Goal: Task Accomplishment & Management: Use online tool/utility

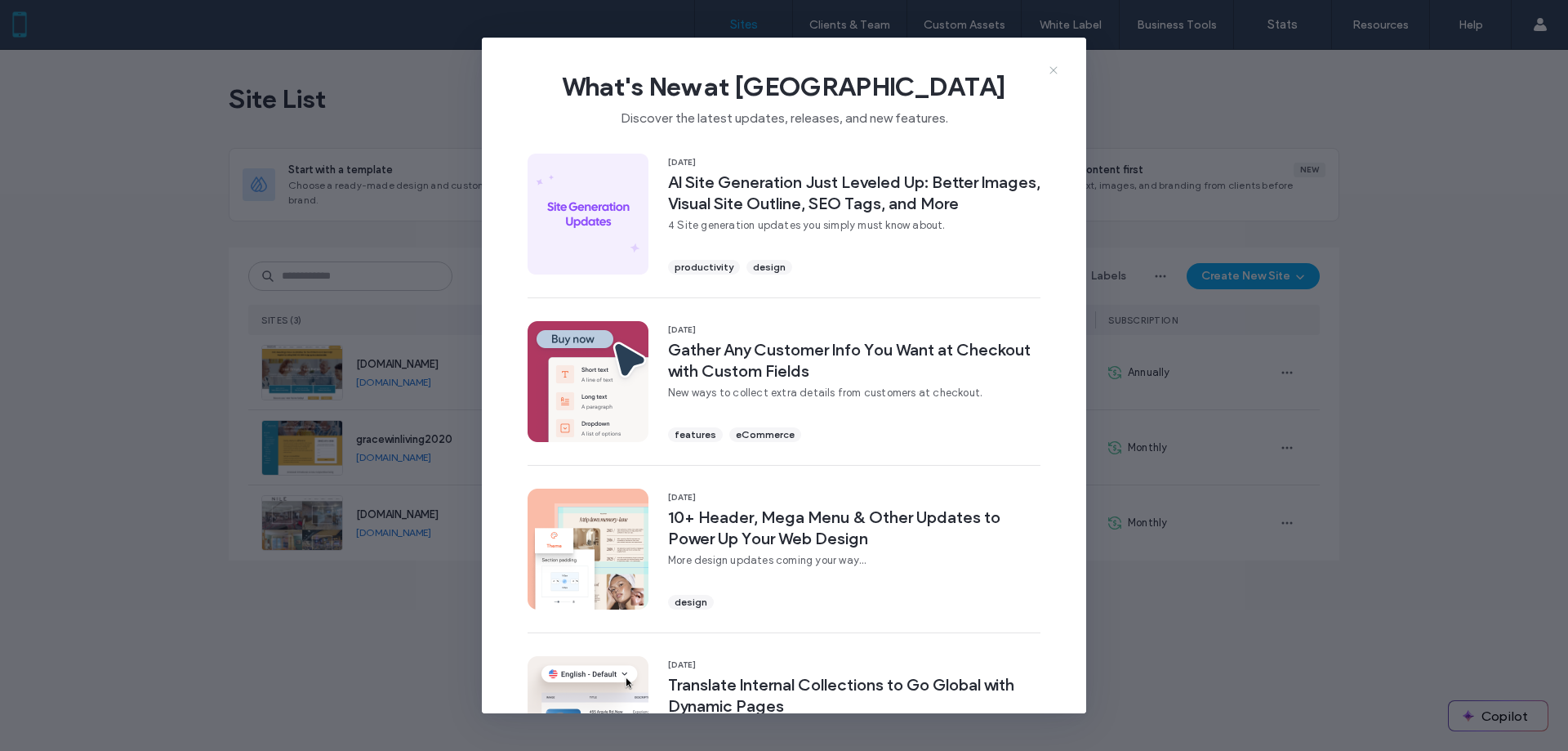
click at [1054, 72] on icon at bounding box center [1054, 70] width 13 height 13
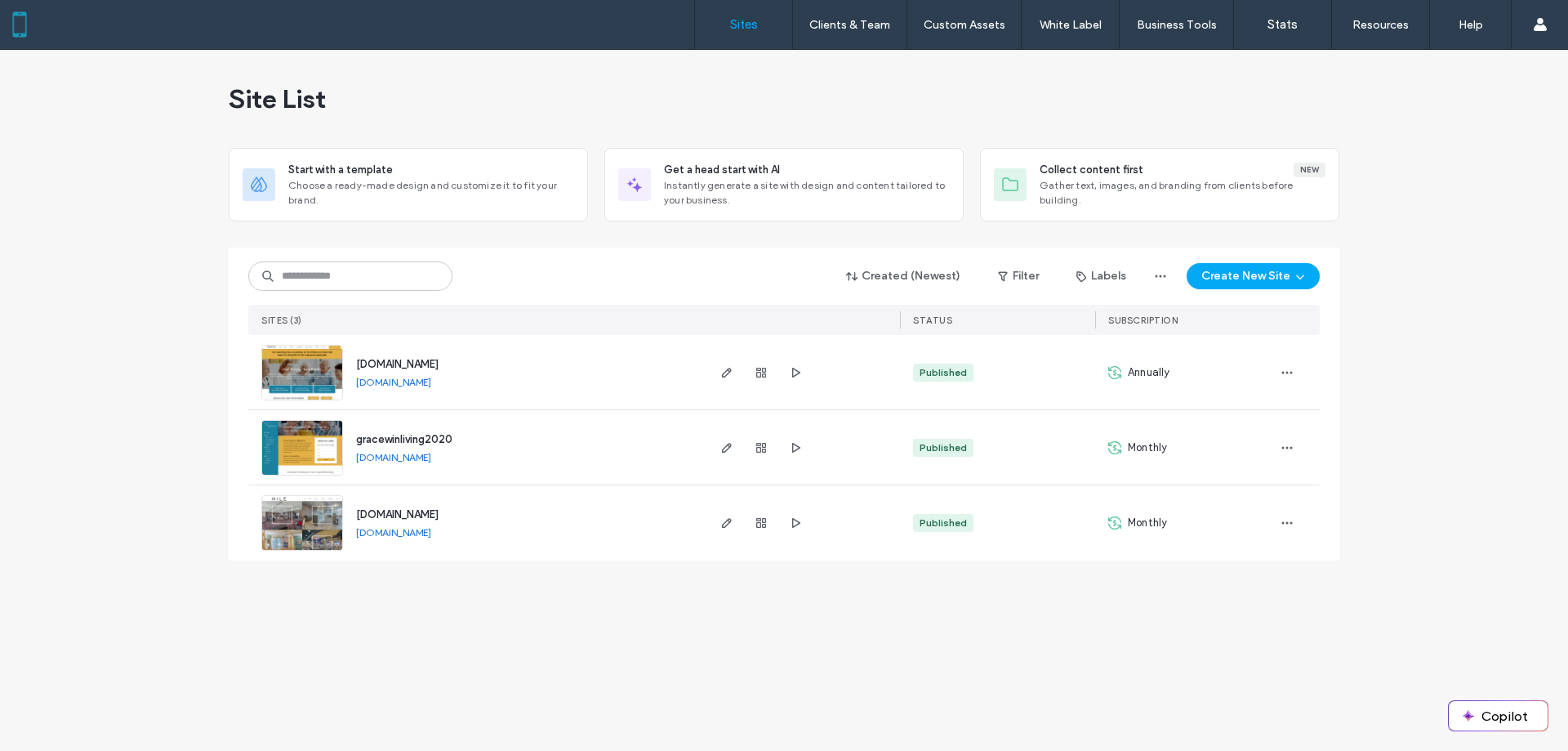
click at [425, 360] on span "[DOMAIN_NAME]" at bounding box center [398, 363] width 82 height 12
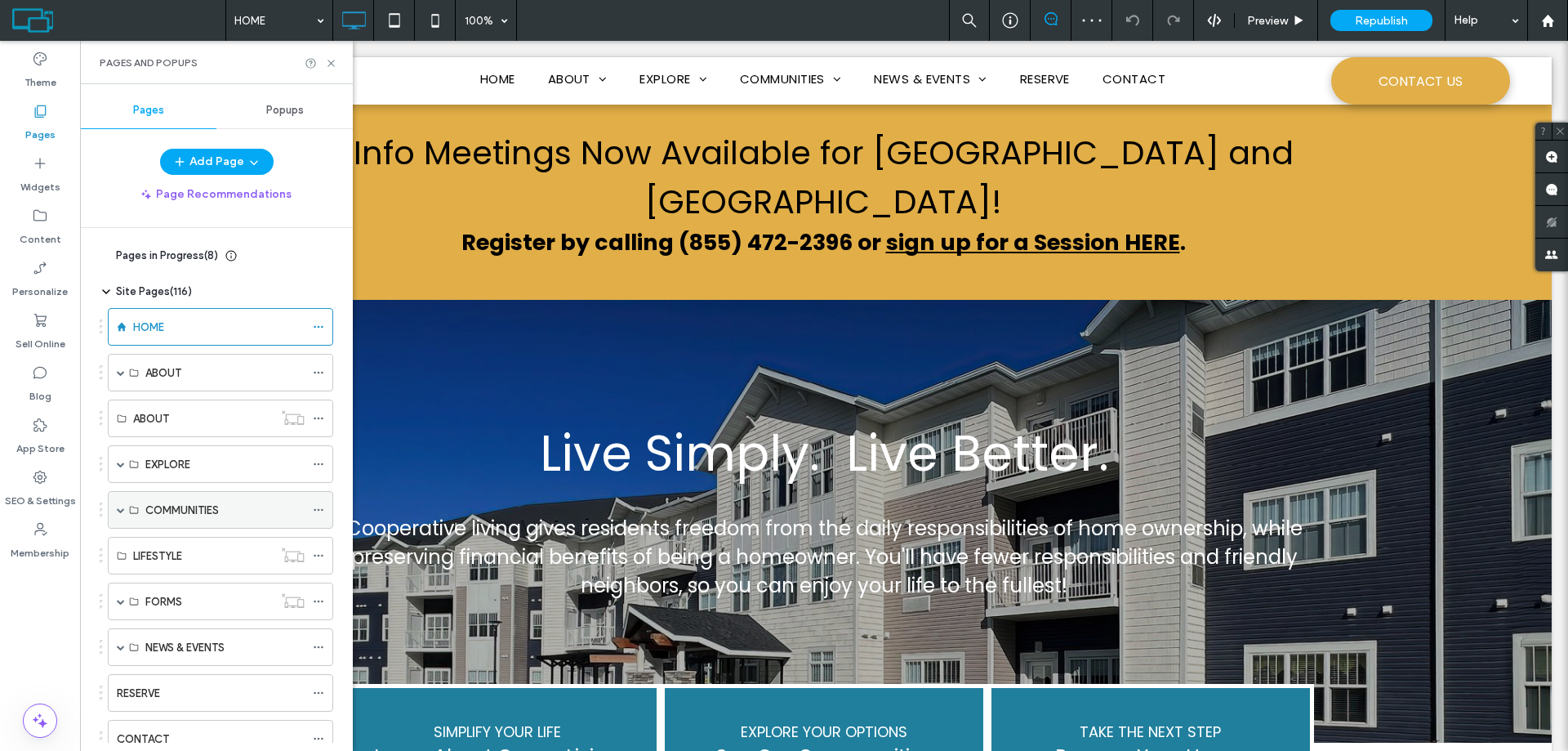
click at [121, 512] on span at bounding box center [121, 510] width 8 height 8
click at [208, 552] on label "BAXTER / BRAINERD" at bounding box center [216, 547] width 141 height 28
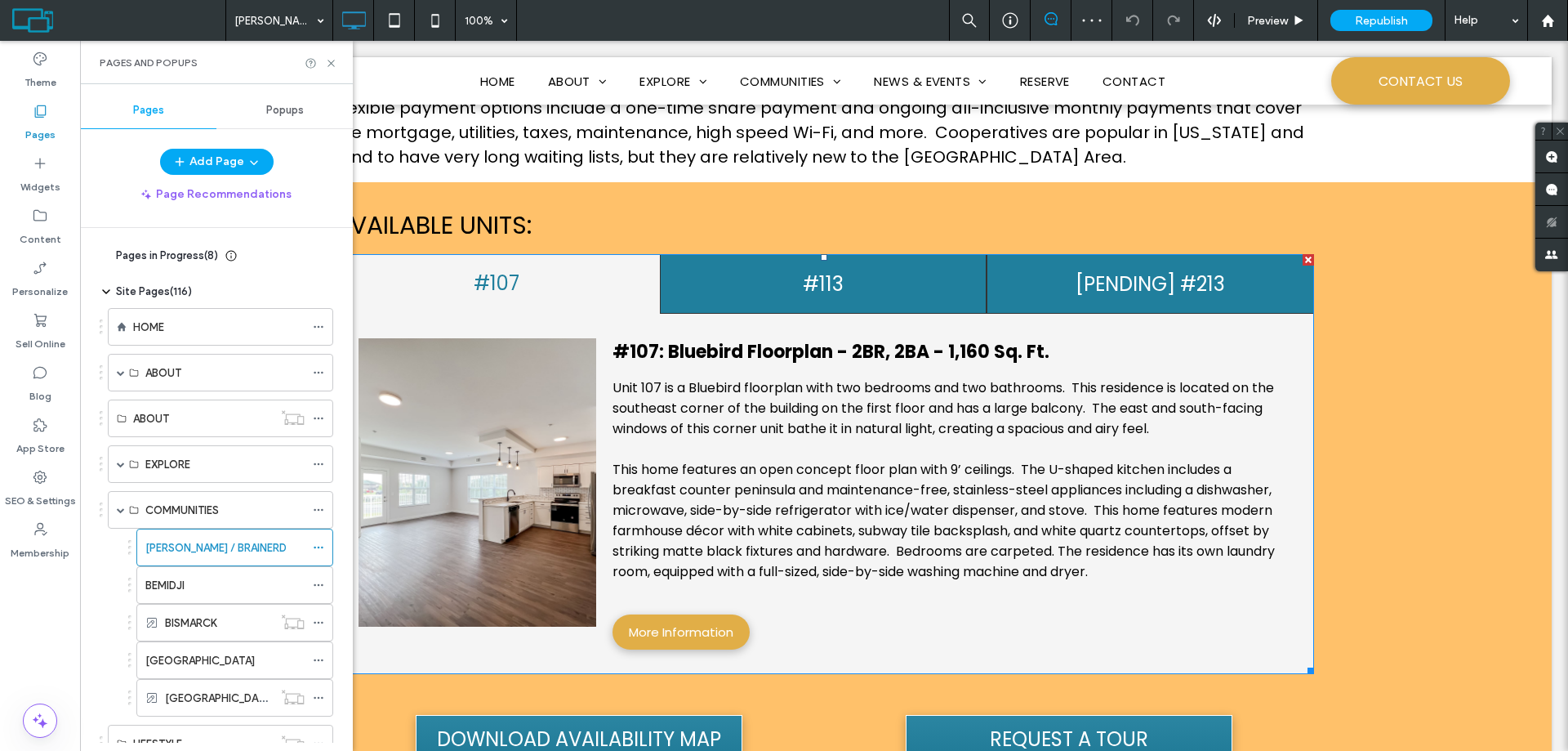
scroll to position [980, 0]
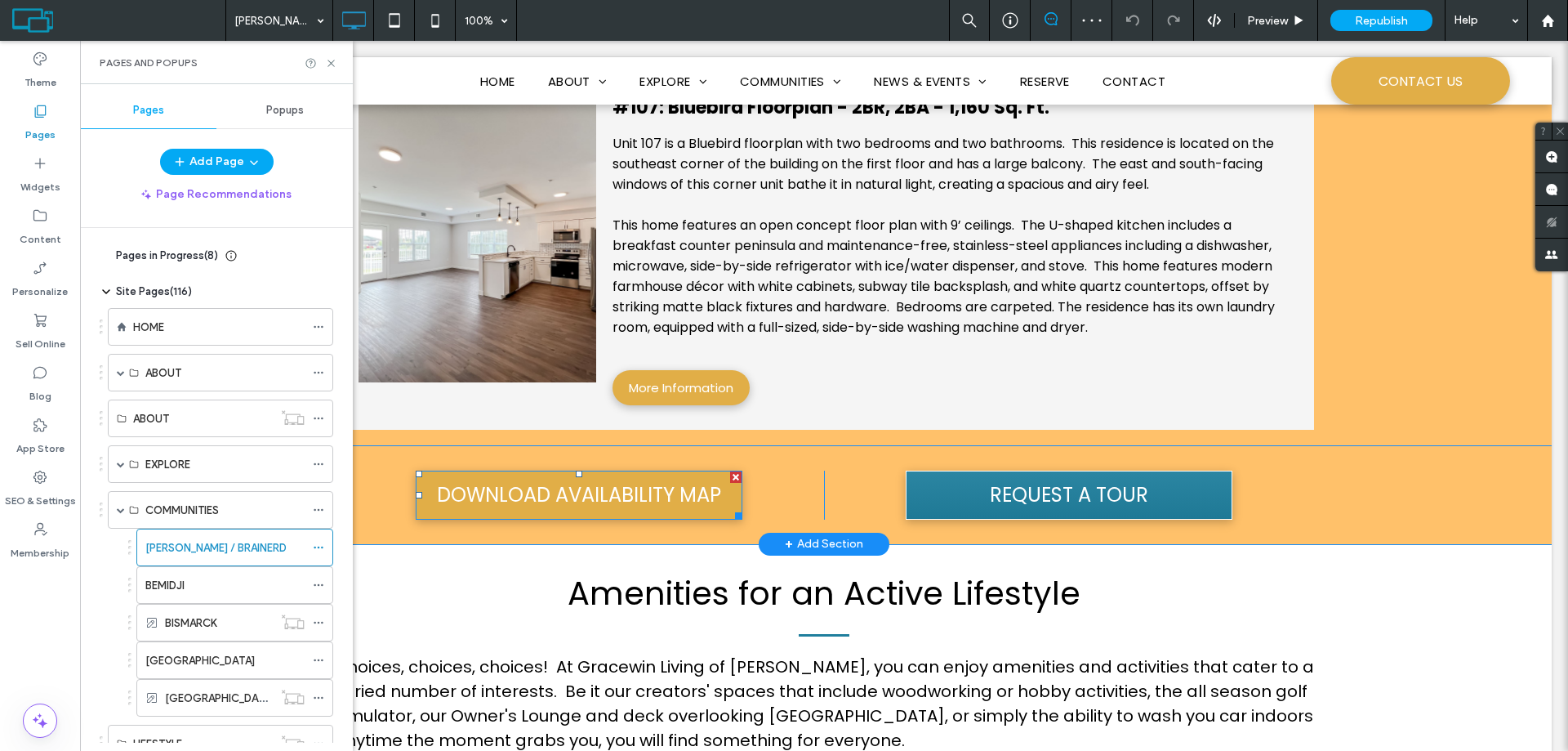
click at [627, 472] on span "DOWNLOAD AVAILABILITY MAP" at bounding box center [578, 495] width 296 height 45
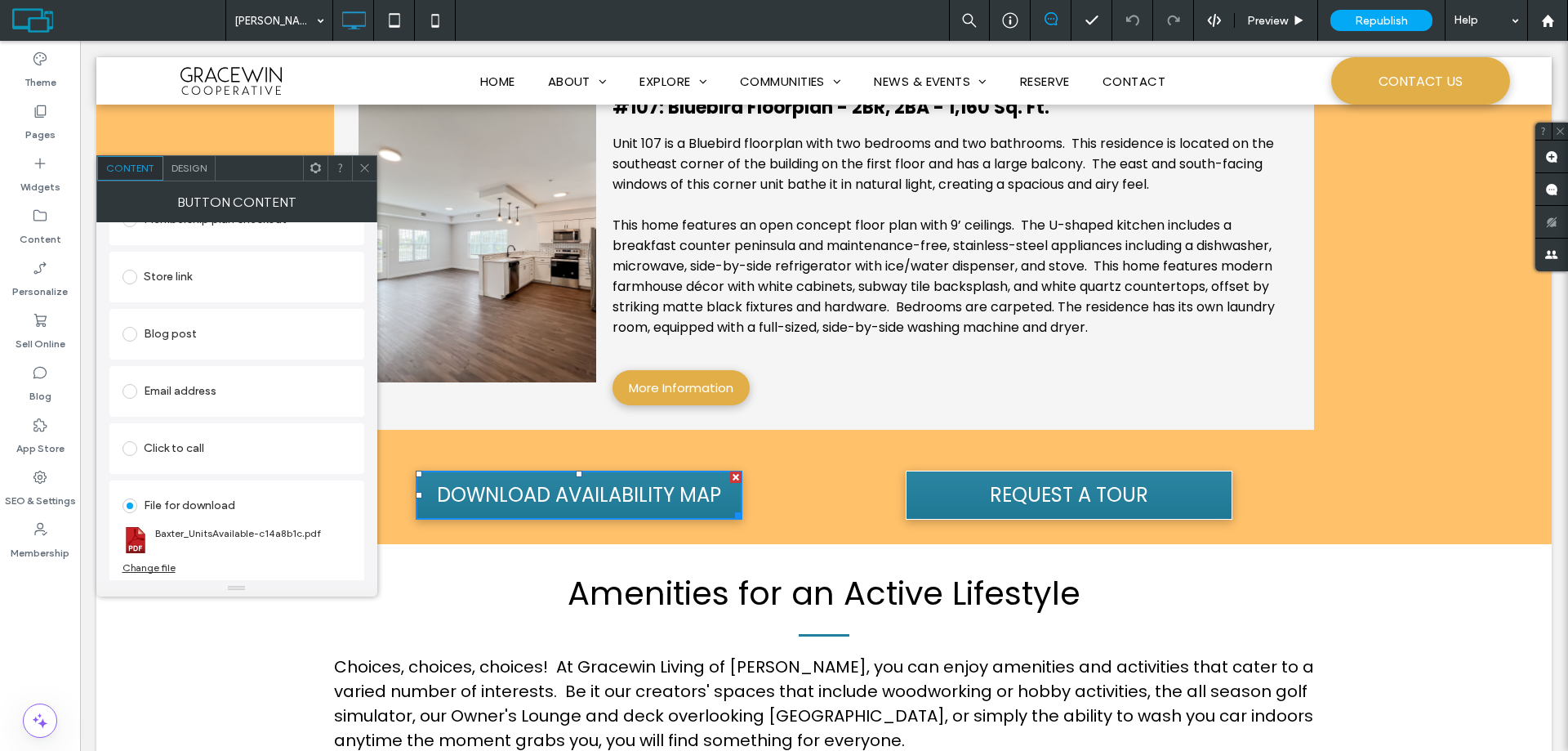
scroll to position [431, 0]
click at [169, 564] on div "Change file" at bounding box center [149, 565] width 53 height 12
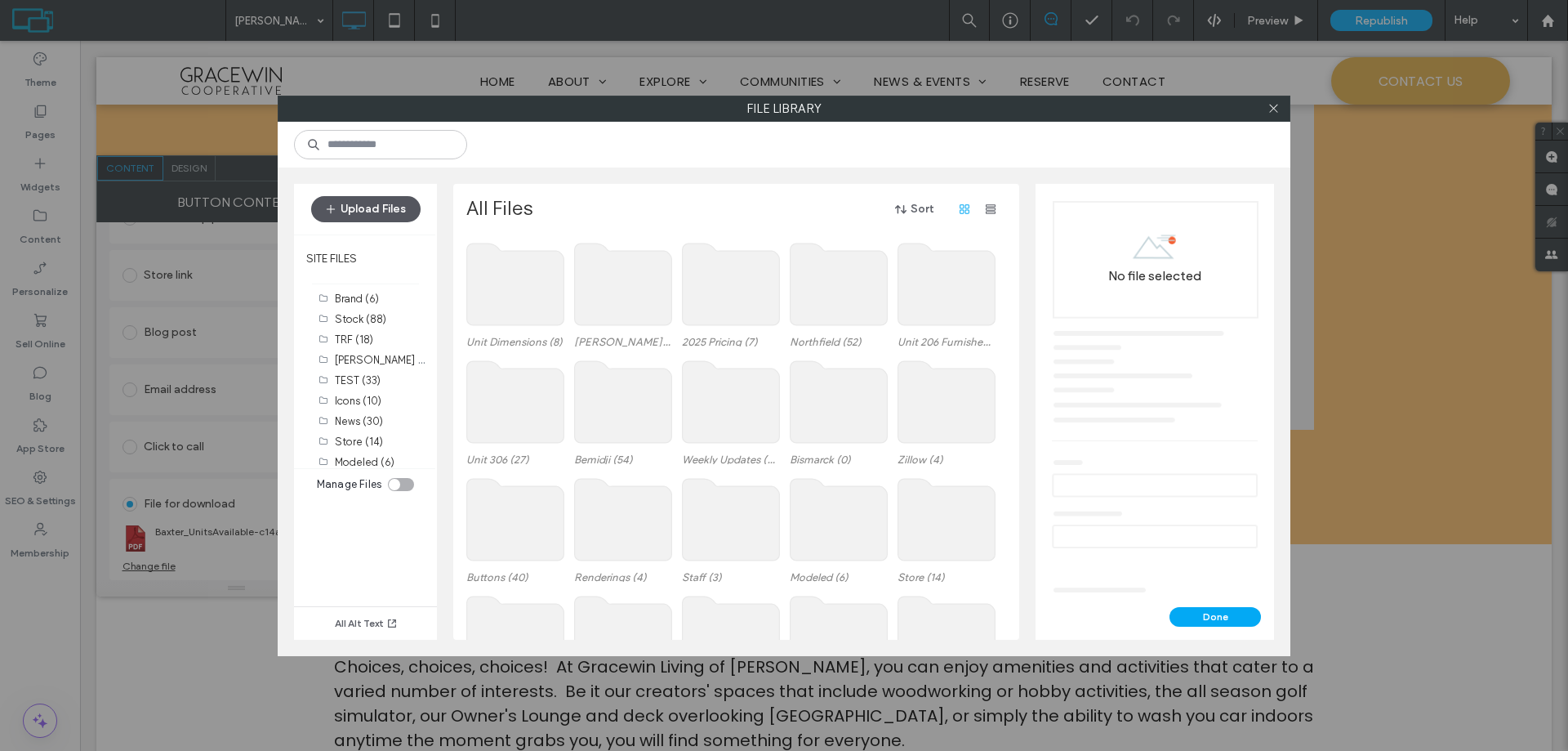
click at [392, 212] on button "Upload Files" at bounding box center [365, 209] width 109 height 27
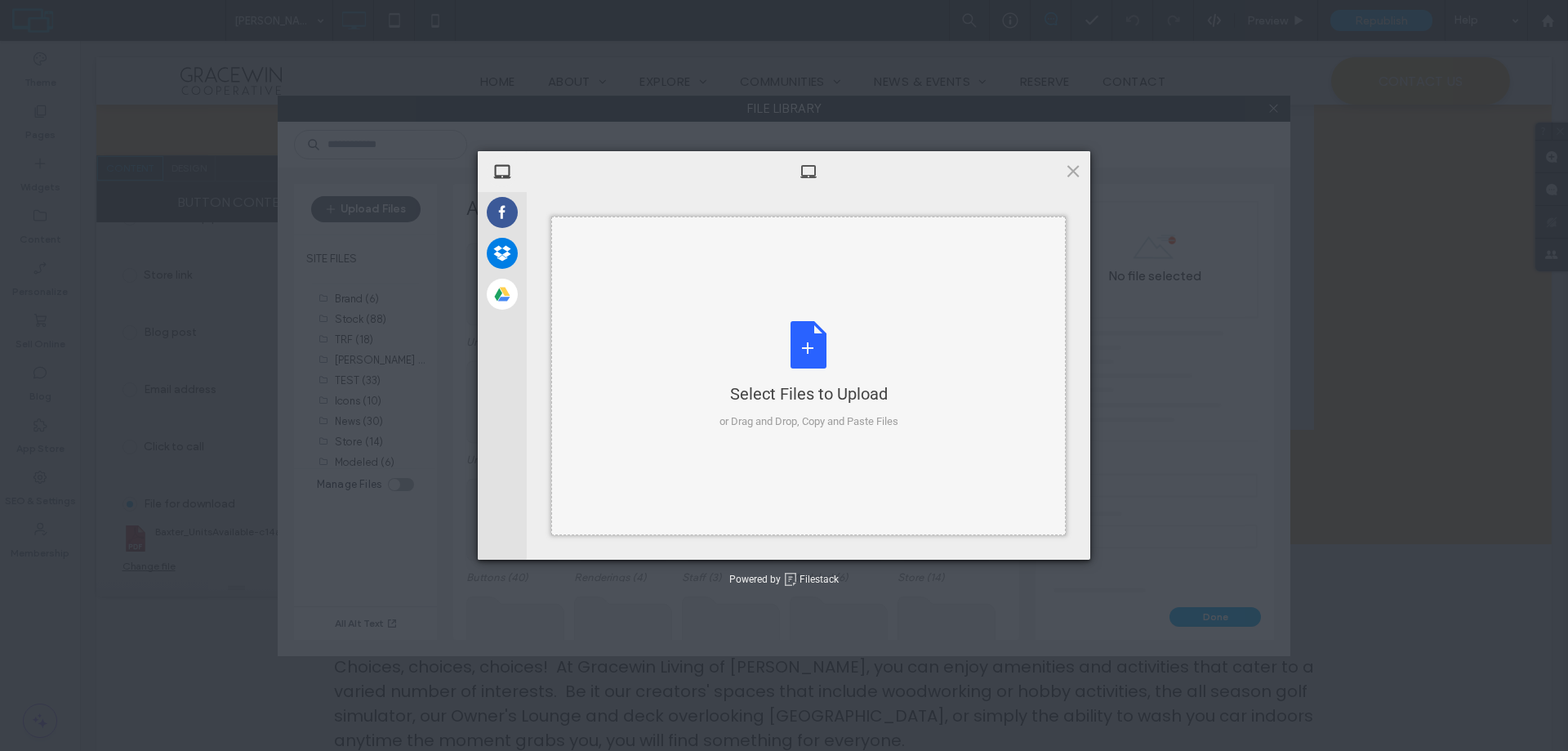
click at [800, 340] on div "Select Files to Upload or Drag and Drop, Copy and Paste Files" at bounding box center [809, 375] width 179 height 109
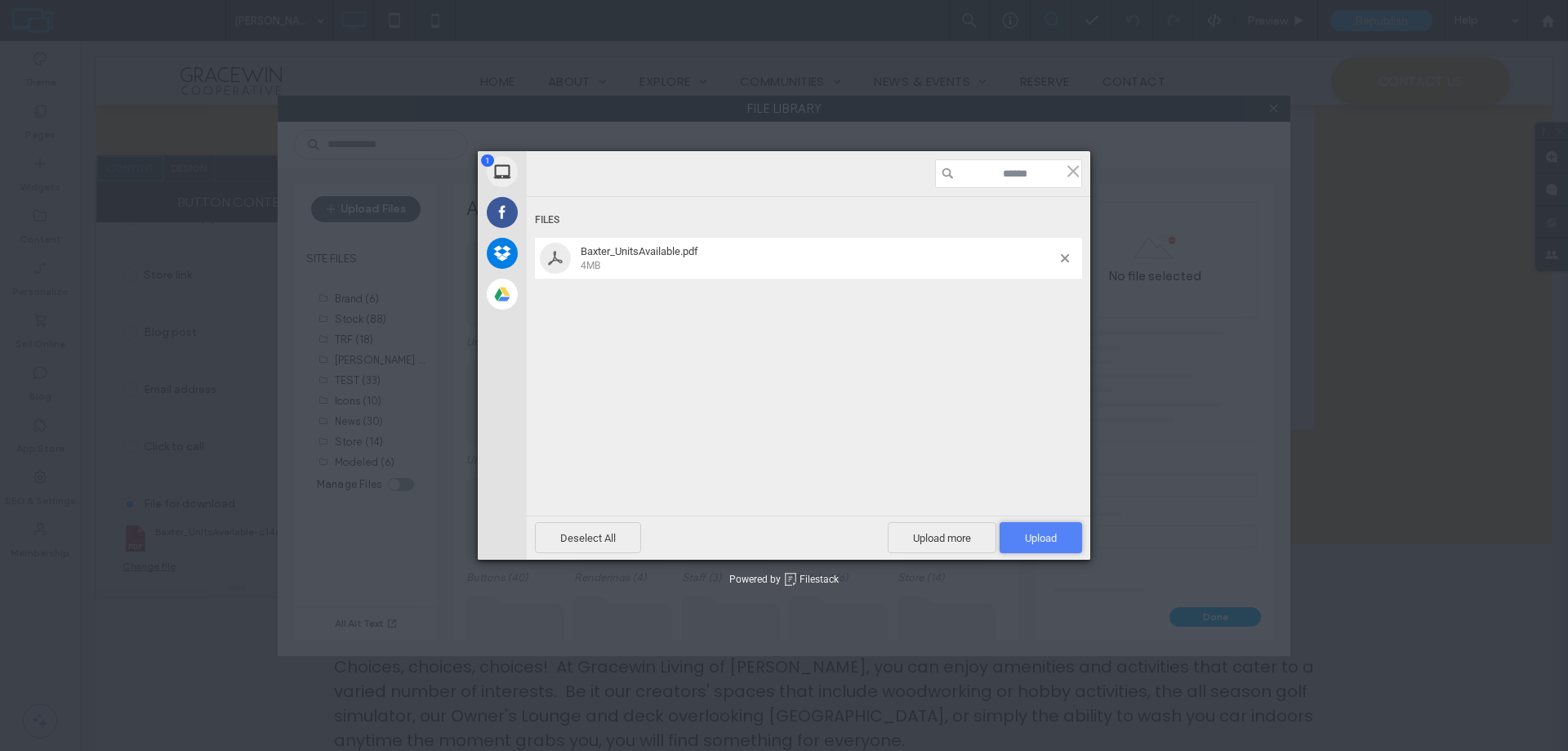
click at [1018, 540] on span "Upload 1" at bounding box center [1041, 538] width 82 height 31
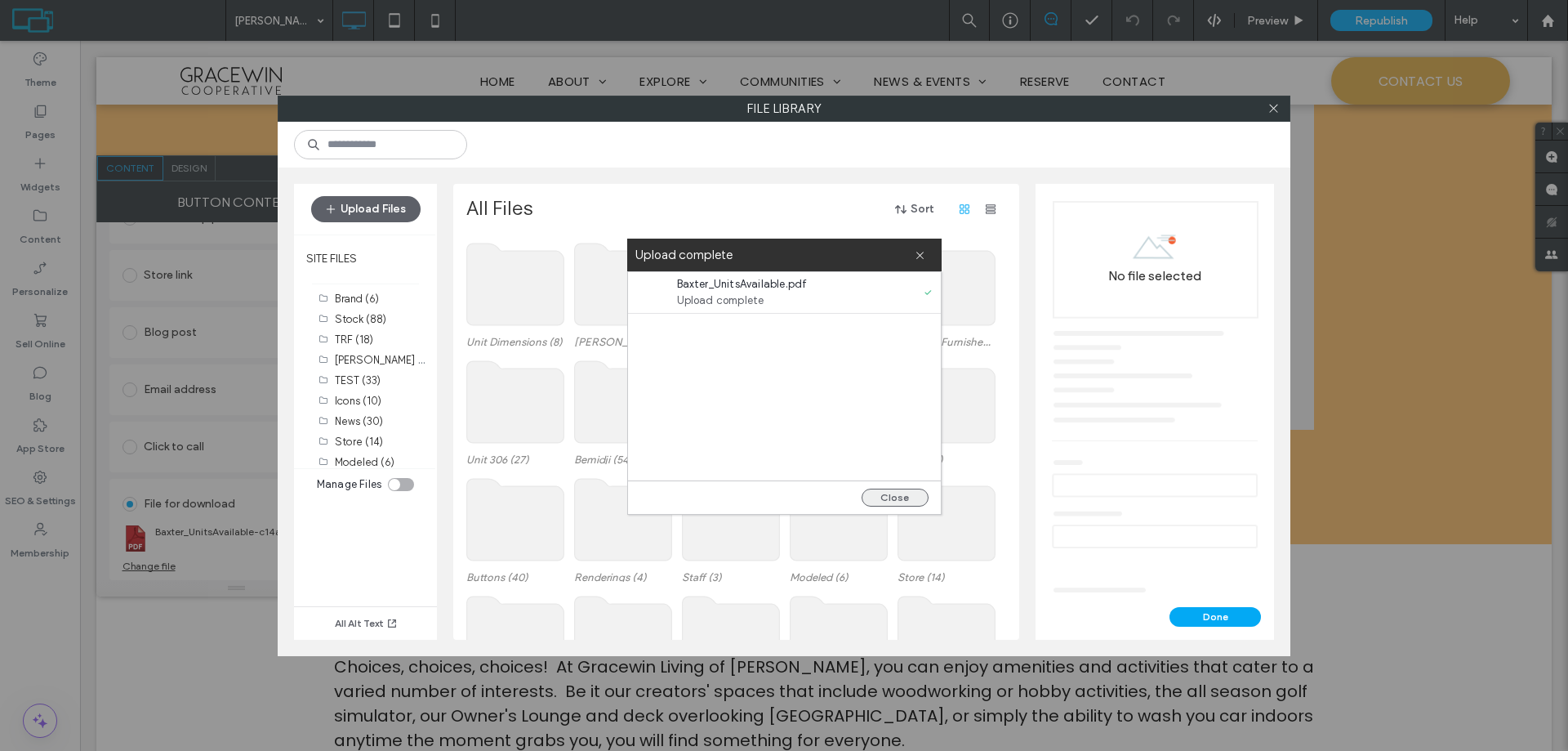
click at [873, 496] on button "Close" at bounding box center [895, 498] width 67 height 18
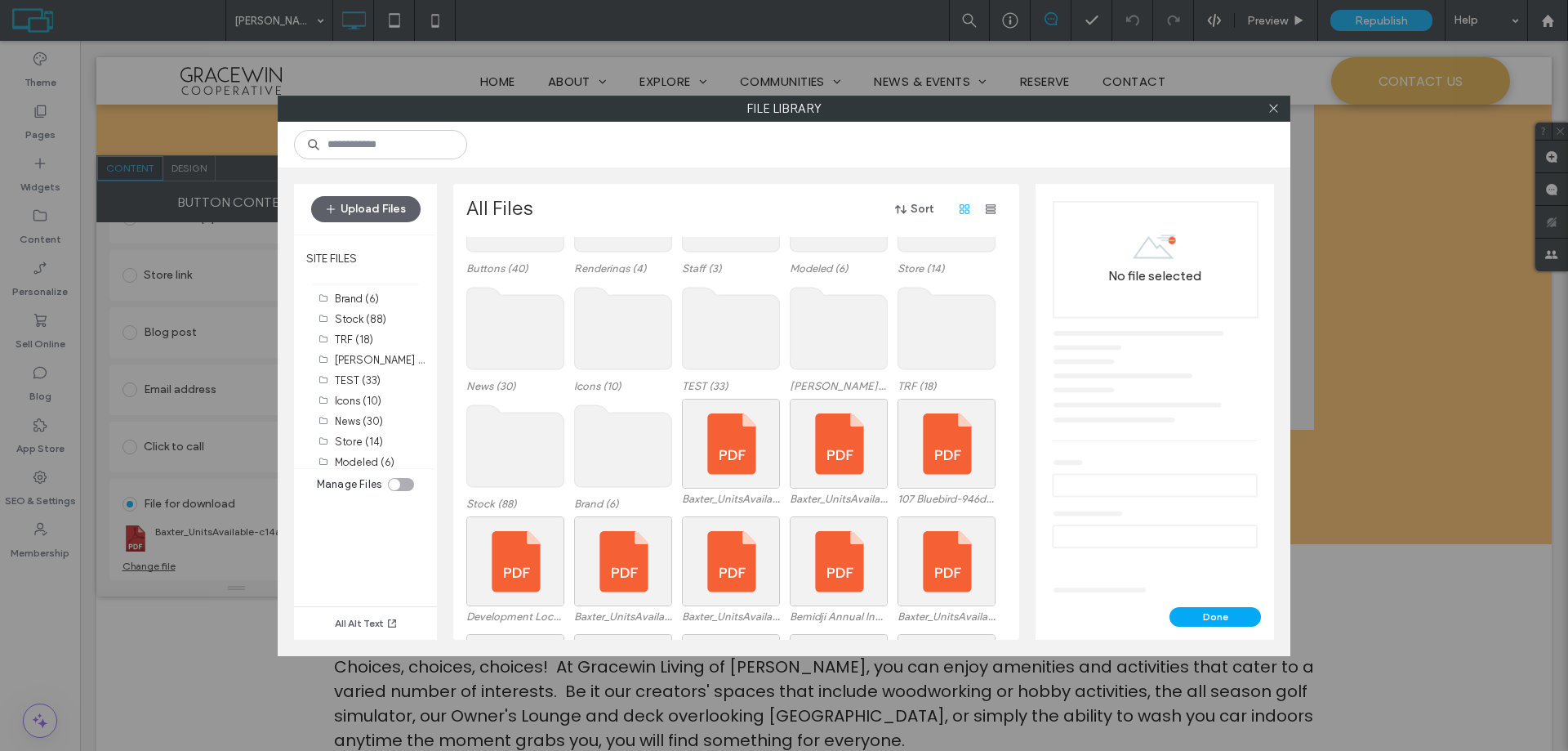
scroll to position [328, 0]
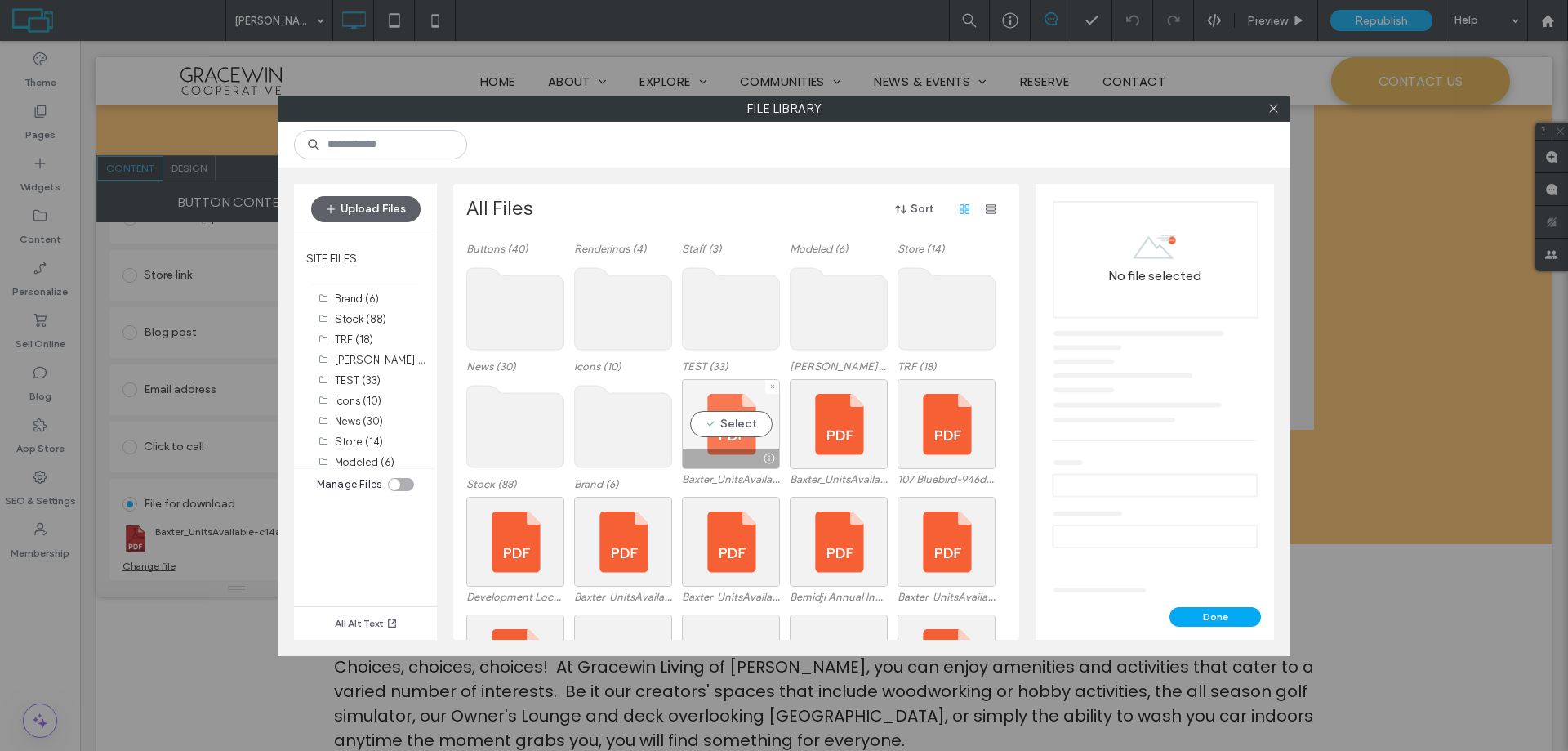
click at [759, 452] on div at bounding box center [769, 457] width 21 height 13
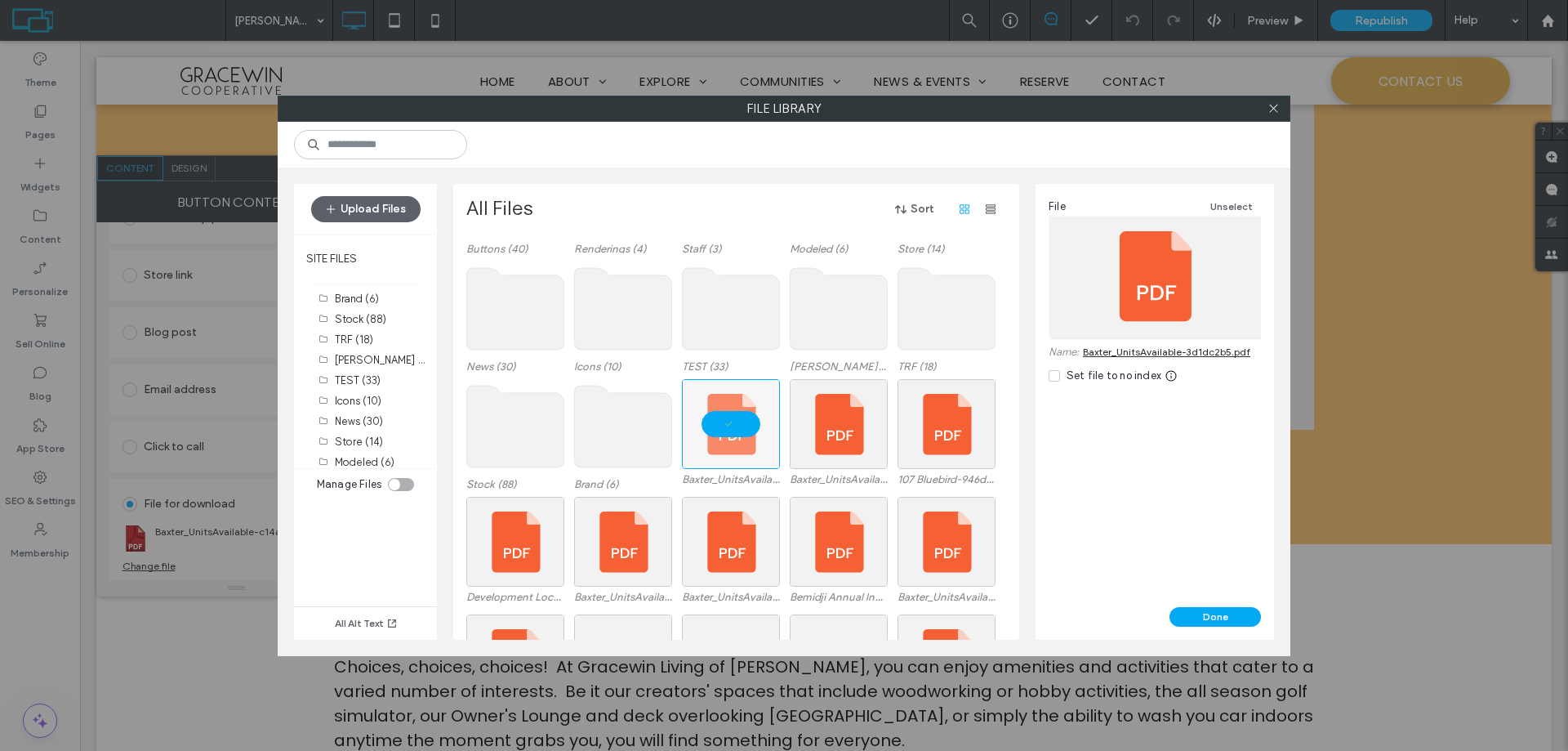
click at [1053, 374] on icon at bounding box center [1054, 375] width 7 height 5
click at [1192, 616] on button "Done" at bounding box center [1215, 617] width 91 height 20
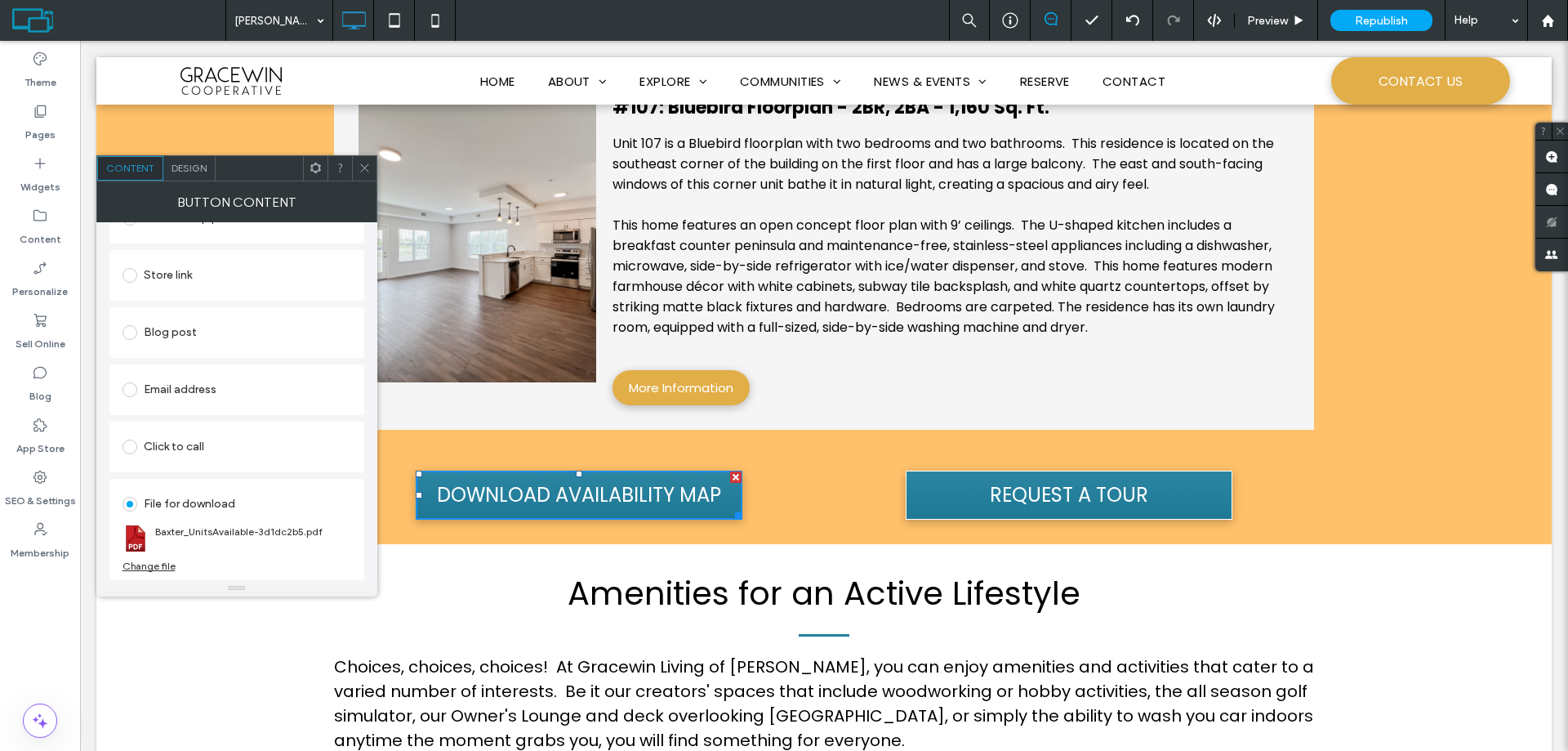
click at [367, 173] on icon at bounding box center [364, 168] width 12 height 12
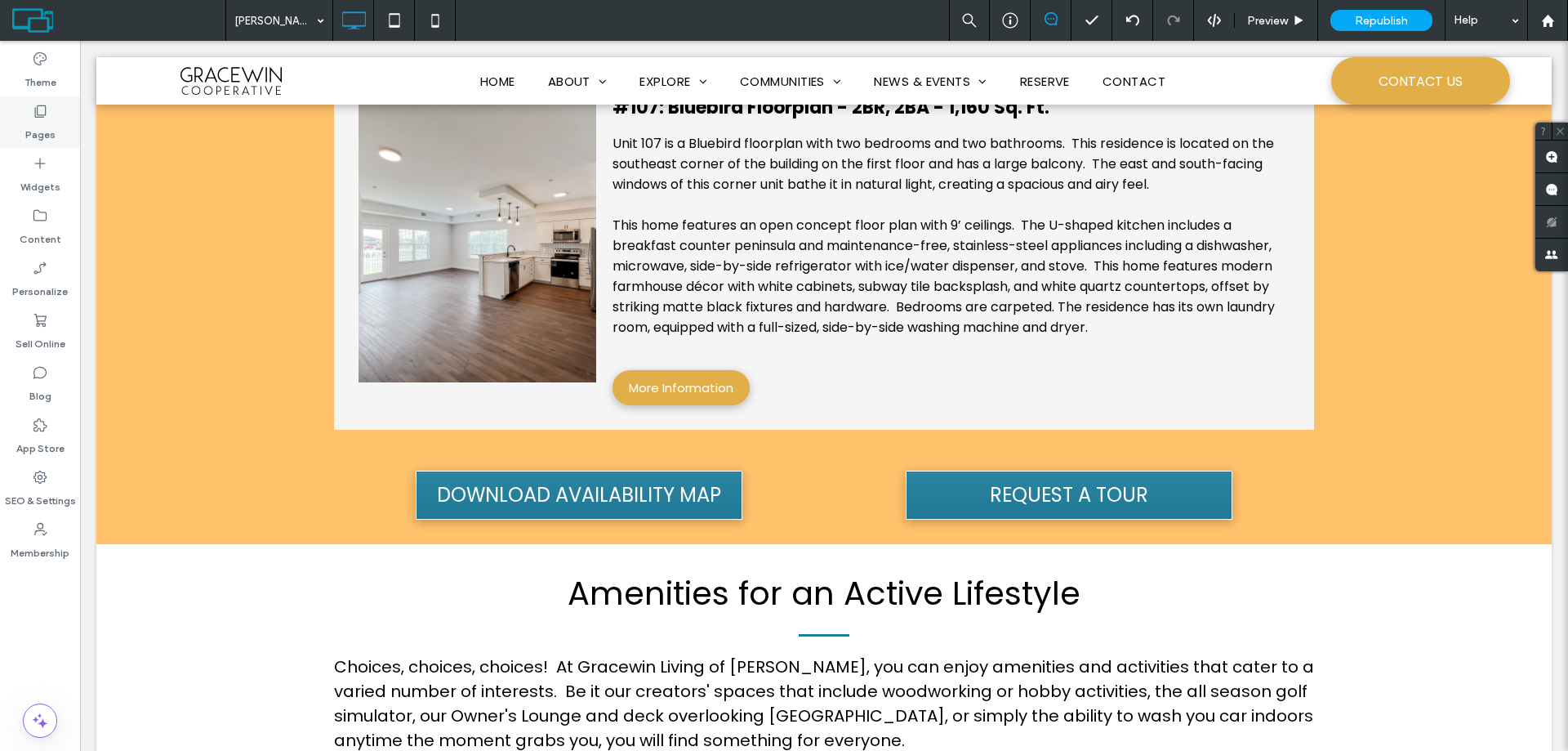
click at [46, 117] on icon at bounding box center [39, 111] width 17 height 17
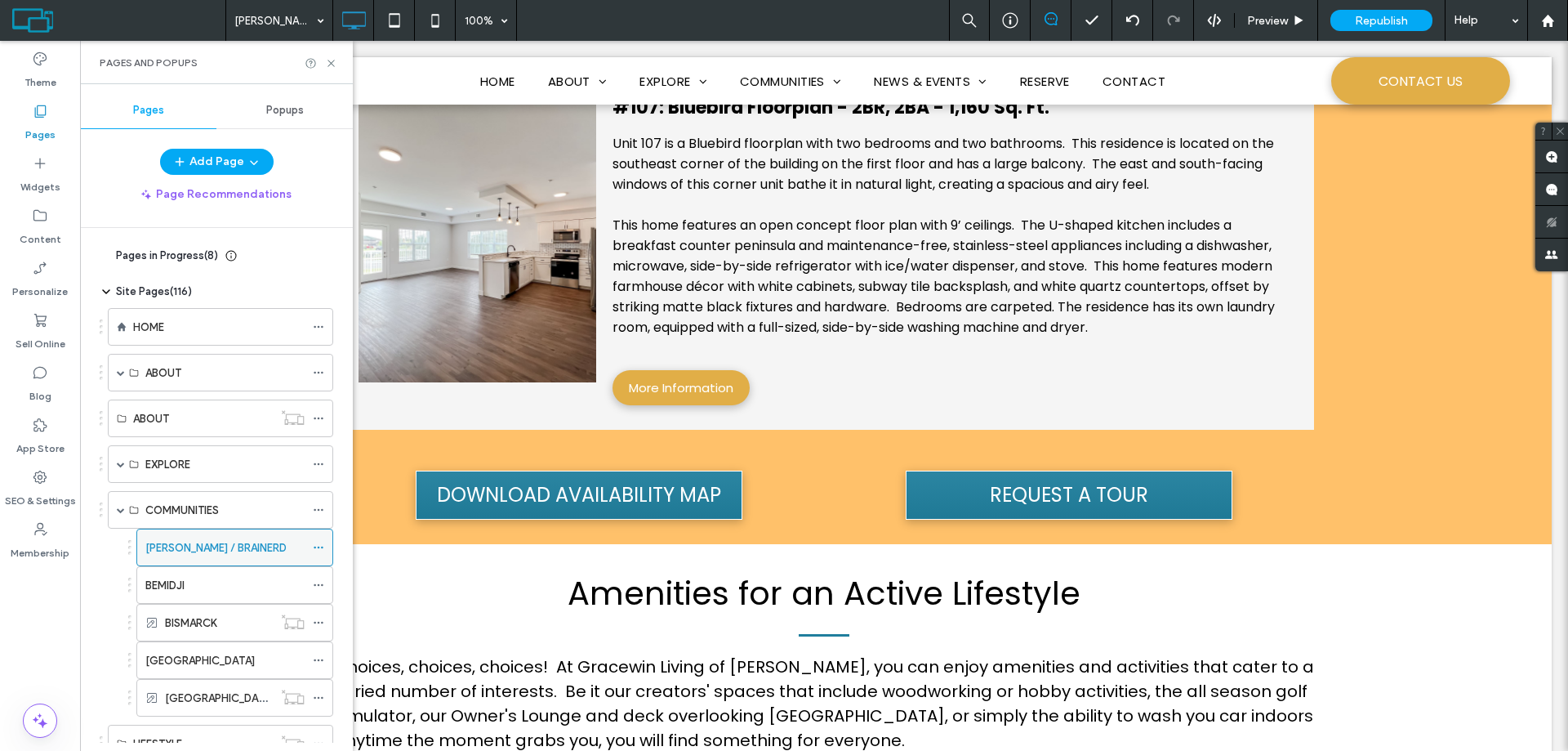
click at [318, 546] on icon at bounding box center [319, 548] width 12 height 12
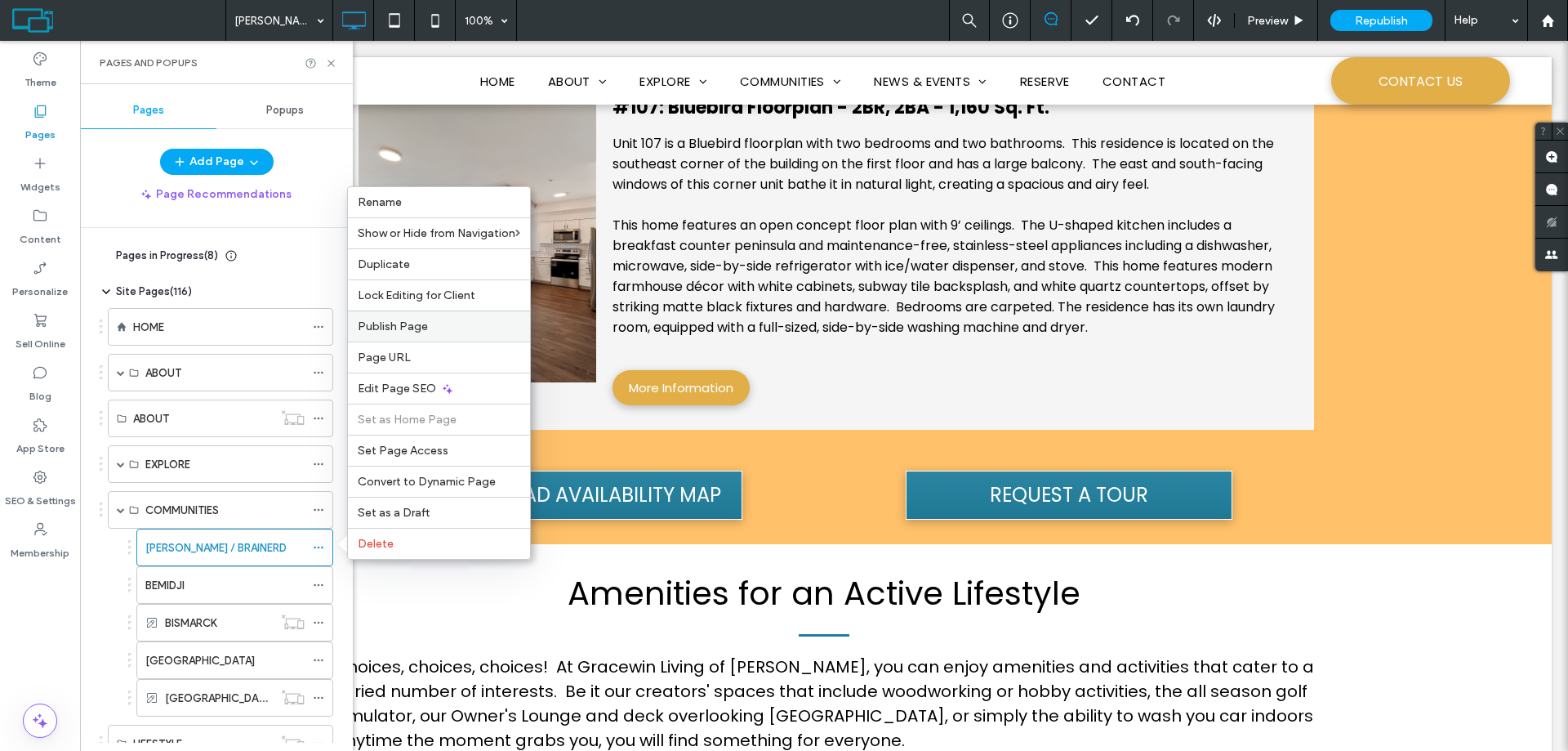
click at [397, 328] on span "Publish Page" at bounding box center [393, 326] width 71 height 14
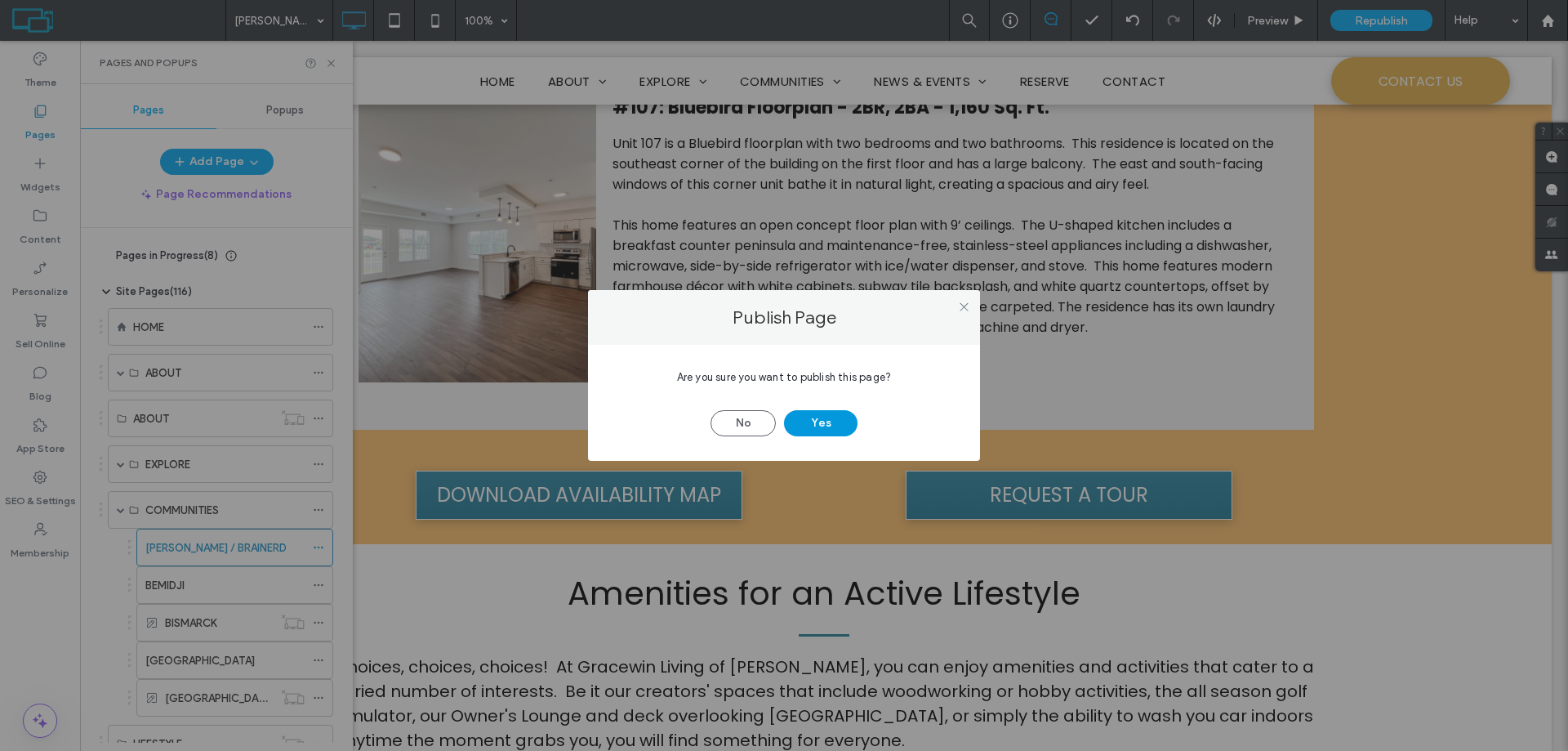
click at [828, 426] on button "Yes" at bounding box center [821, 423] width 74 height 27
